Goal: Transaction & Acquisition: Purchase product/service

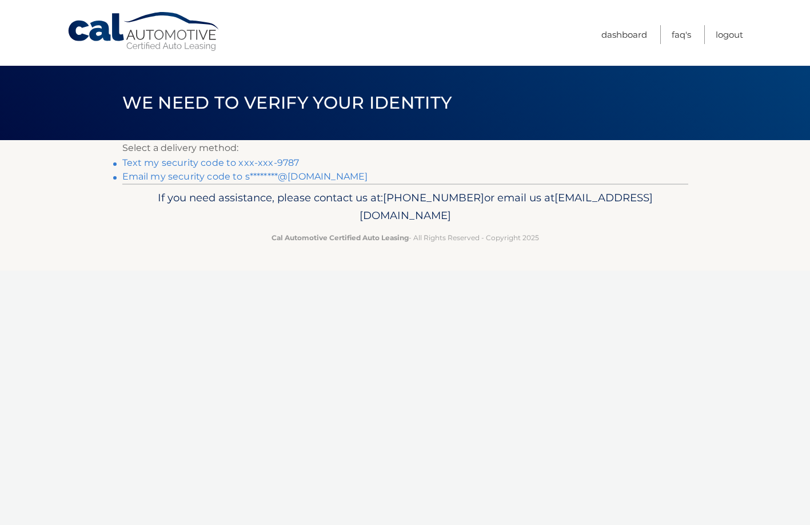
click at [143, 161] on link "Text my security code to xxx-xxx-9787" at bounding box center [210, 162] width 177 height 11
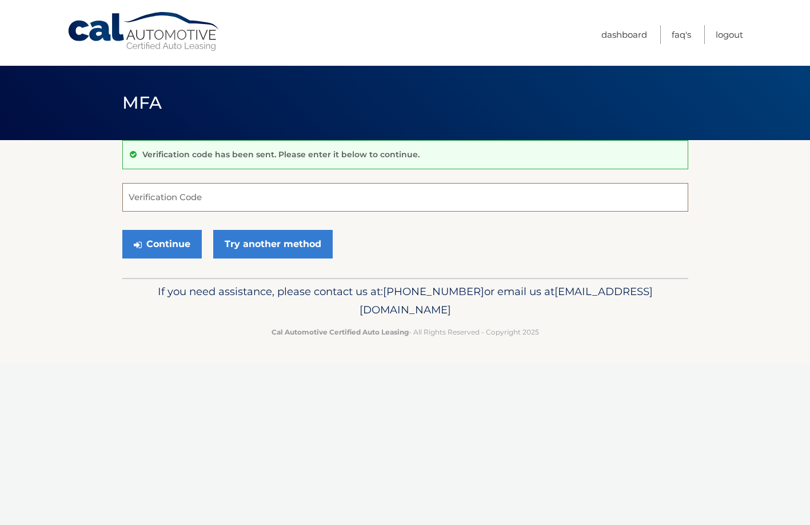
click at [210, 197] on input "Verification Code" at bounding box center [405, 197] width 566 height 29
type input "943329"
click at [177, 242] on button "Continue" at bounding box center [161, 244] width 79 height 29
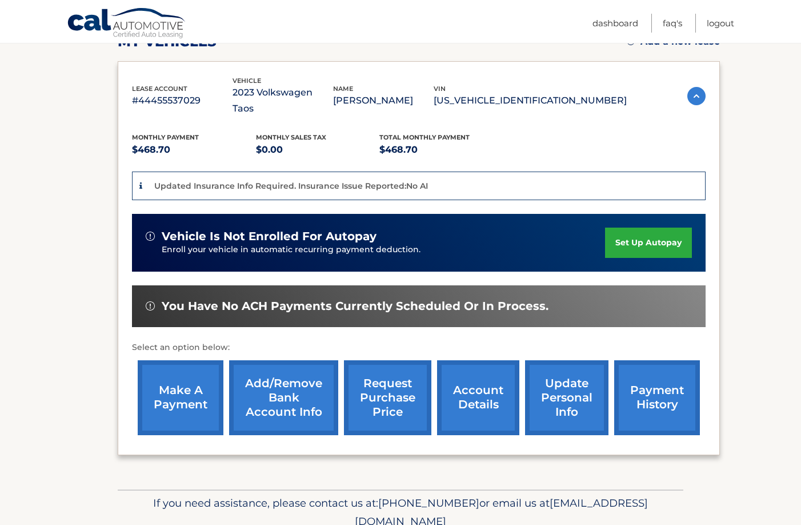
scroll to position [211, 0]
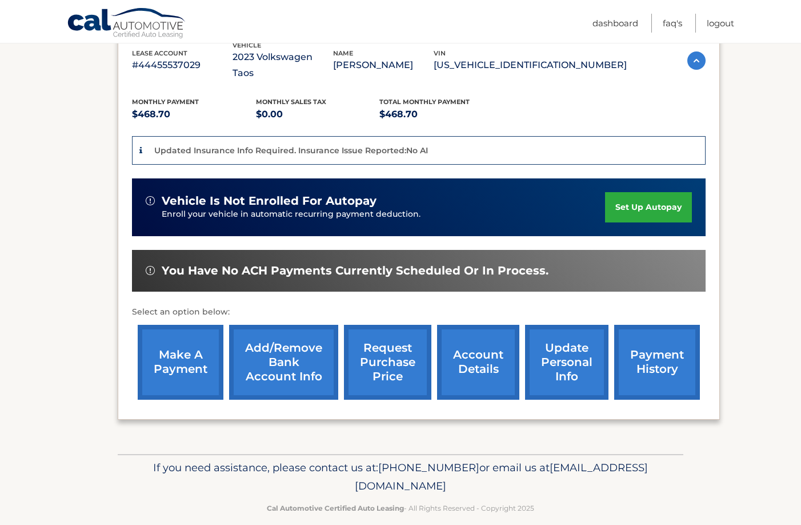
click at [165, 344] on link "make a payment" at bounding box center [181, 362] width 86 height 75
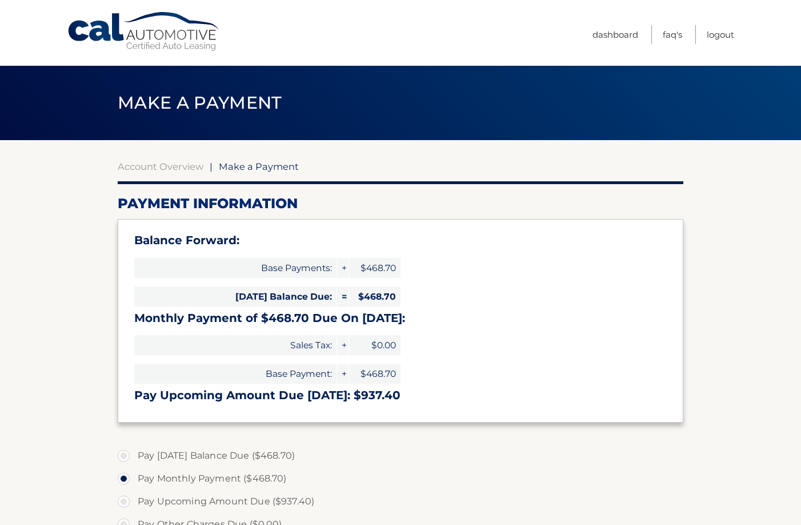
select select "NDQ4NGQ5YjEtMmRiMC00YzdlLTkwMGMtODM2NGJiMGFmZjc5"
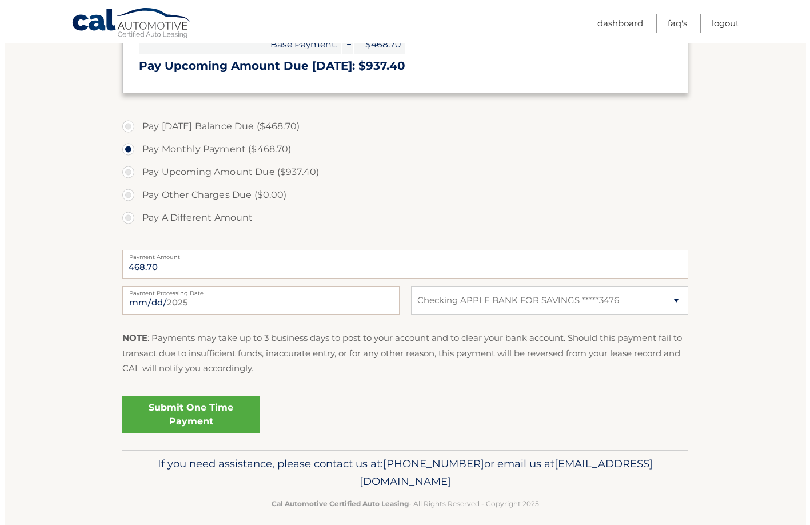
scroll to position [341, 0]
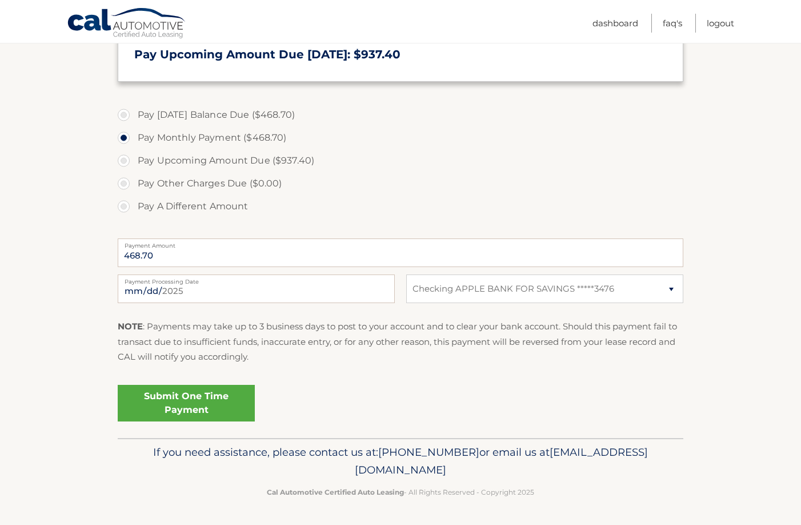
click at [172, 396] on link "Submit One Time Payment" at bounding box center [186, 403] width 137 height 37
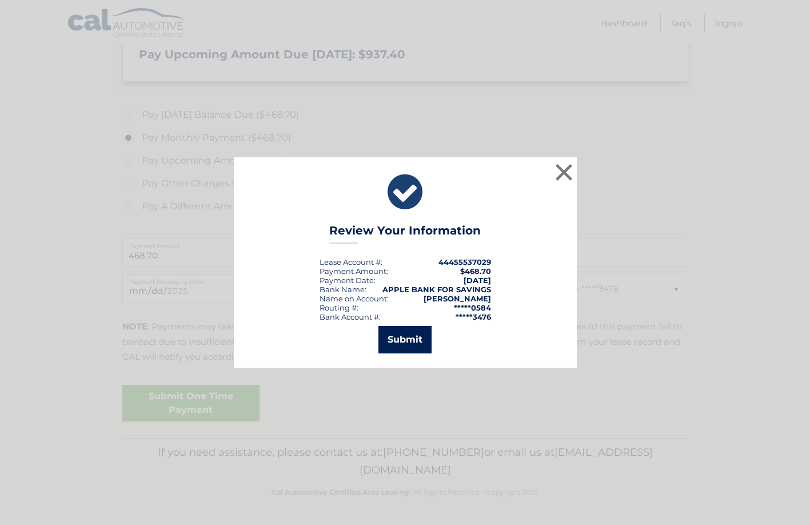
click at [393, 336] on button "Submit" at bounding box center [404, 339] width 53 height 27
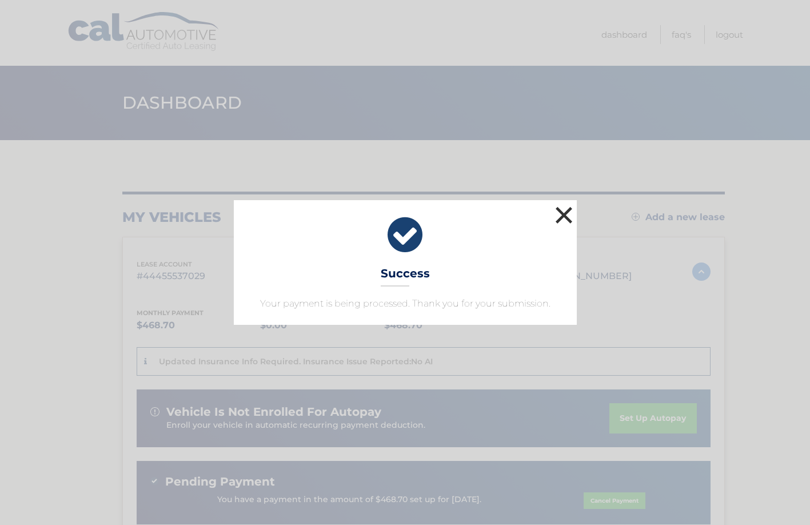
click at [566, 214] on button "×" at bounding box center [564, 214] width 23 height 23
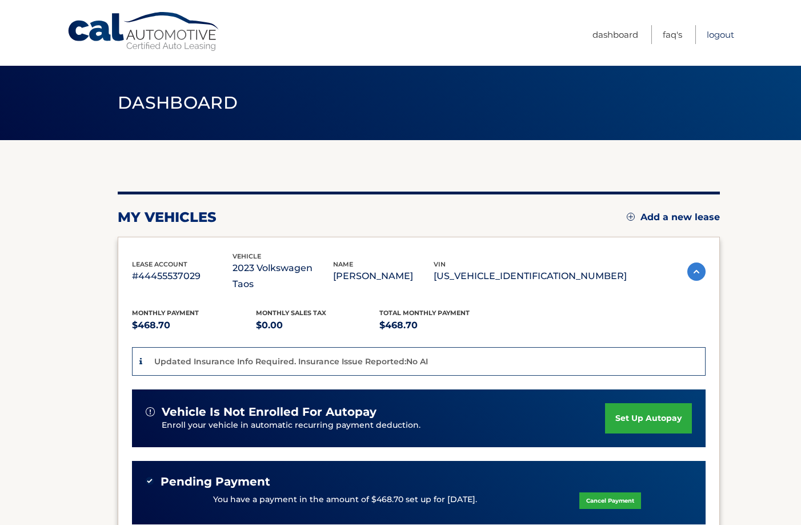
click at [711, 37] on link "Logout" at bounding box center [720, 34] width 27 height 19
